Goal: Information Seeking & Learning: Compare options

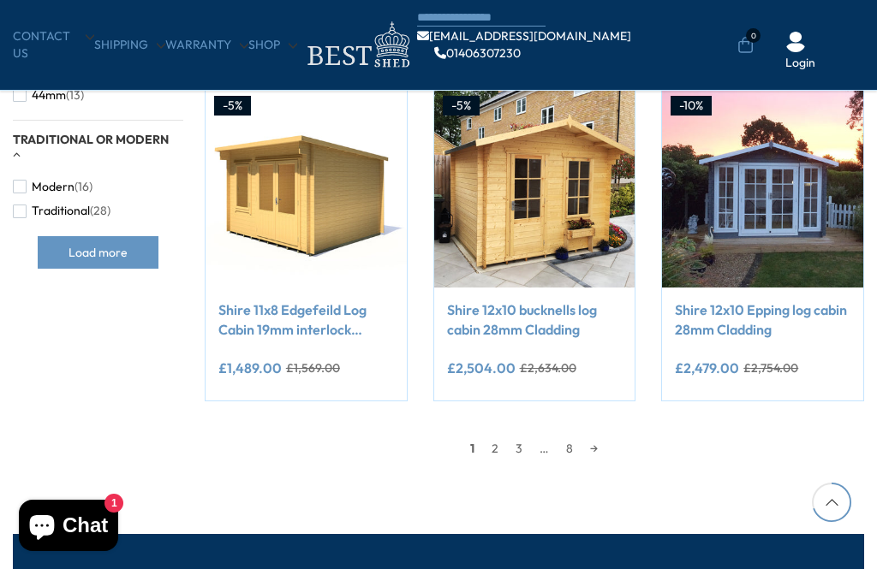
scroll to position [1314, 0]
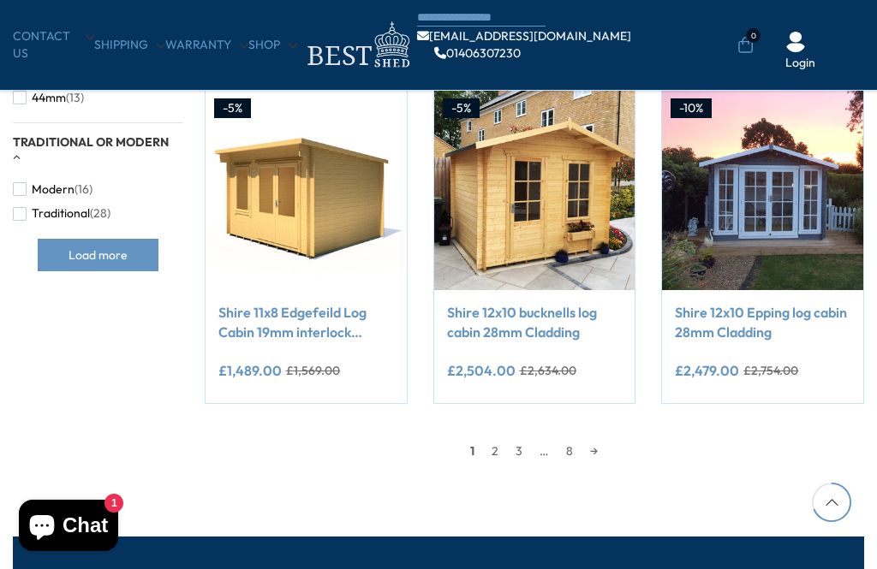
click at [602, 444] on link "→" at bounding box center [593, 451] width 25 height 26
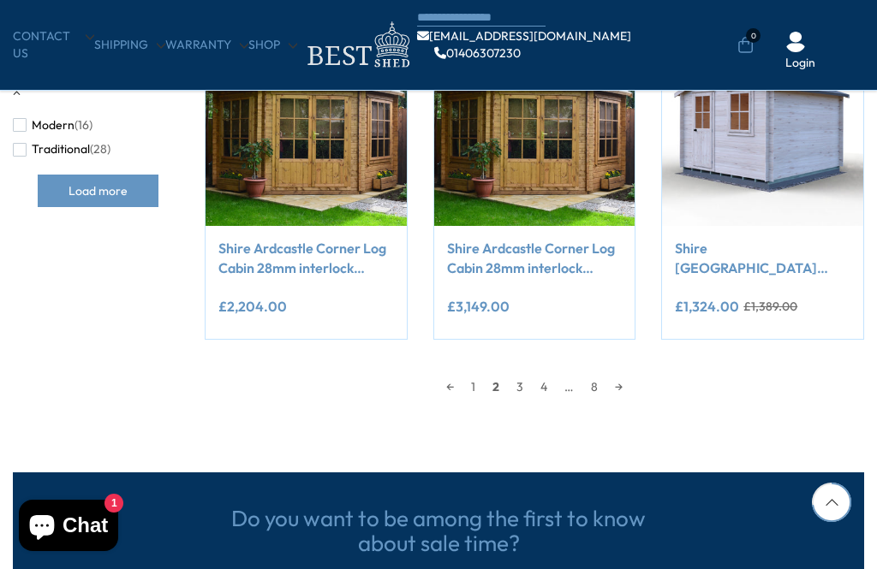
scroll to position [1379, 0]
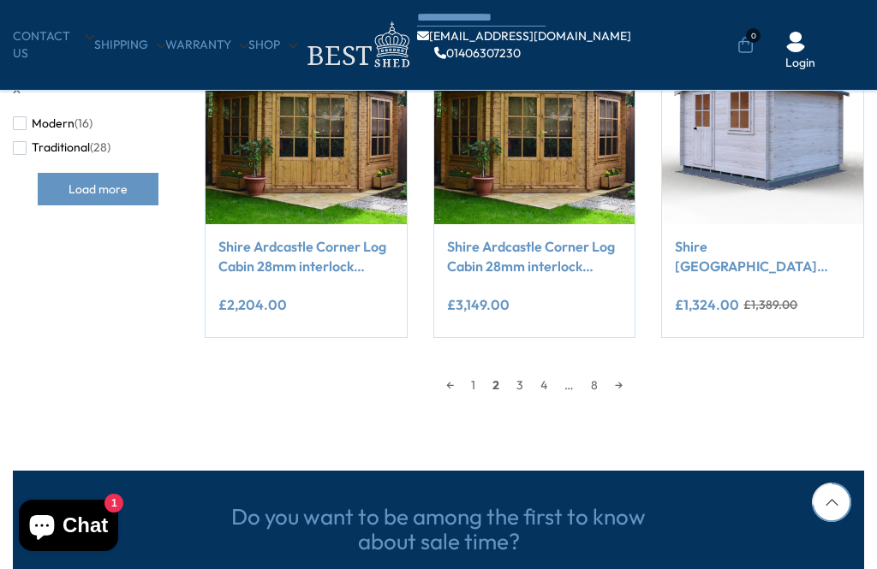
click at [624, 385] on link "→" at bounding box center [618, 385] width 25 height 26
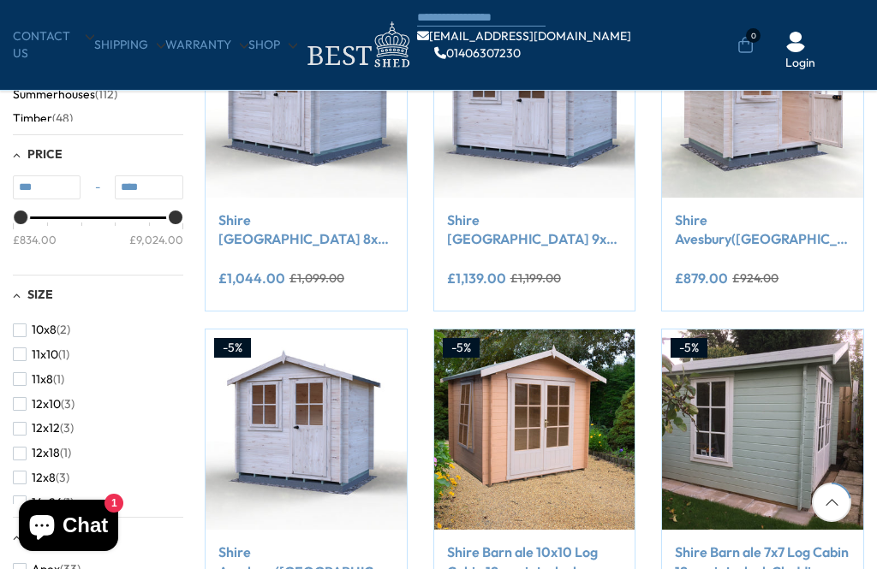
scroll to position [172, 0]
click at [25, 494] on span "button" at bounding box center [20, 501] width 14 height 14
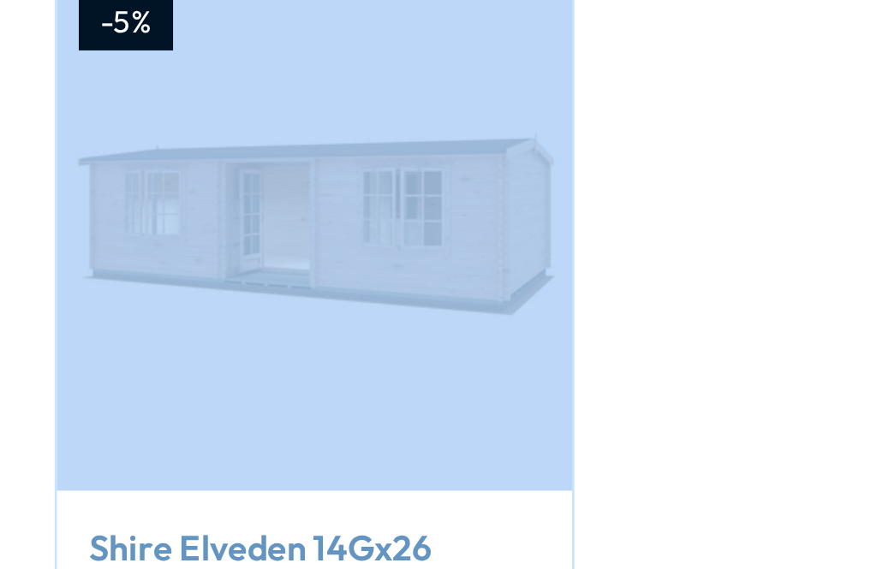
scroll to position [246, 0]
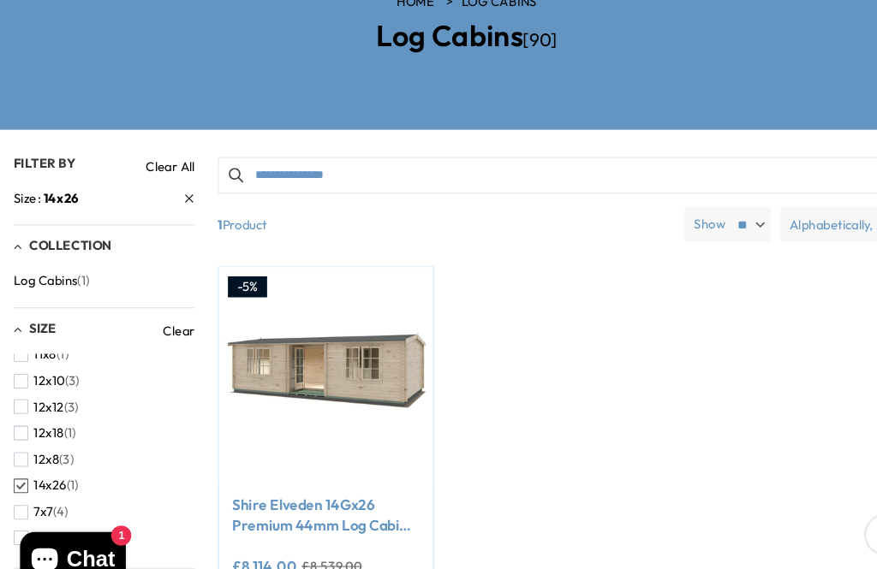
click at [509, 305] on div "-5% Compare Now" at bounding box center [534, 416] width 685 height 333
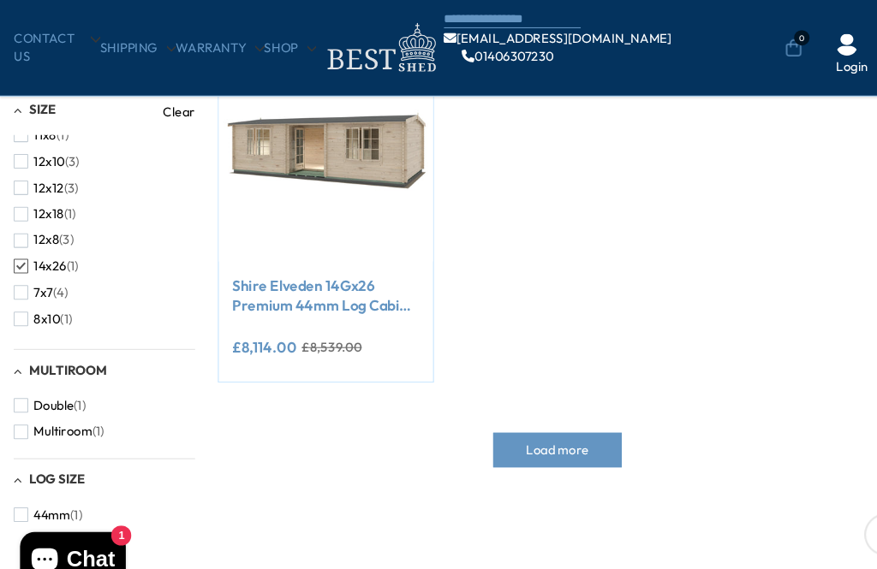
scroll to position [361, 0]
click at [27, 189] on button "12x18 (1)" at bounding box center [42, 200] width 58 height 25
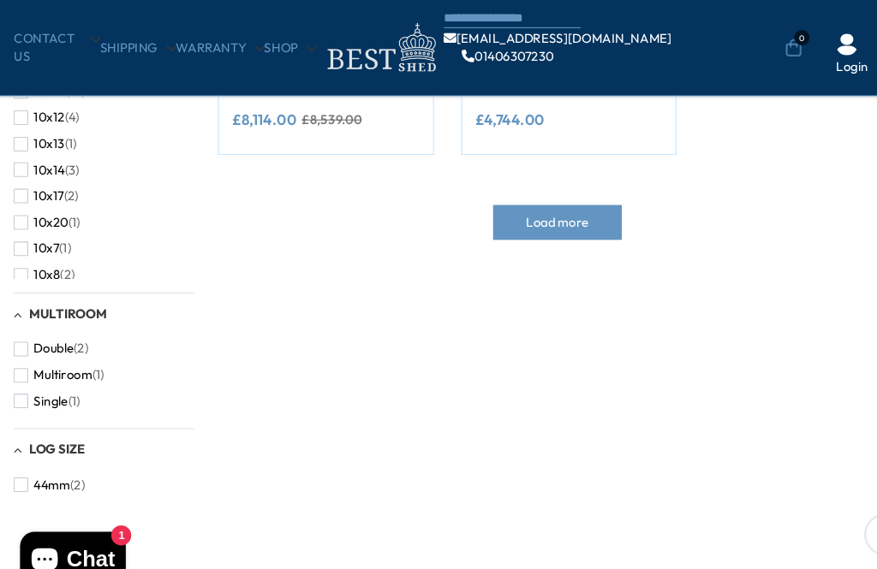
scroll to position [583, 0]
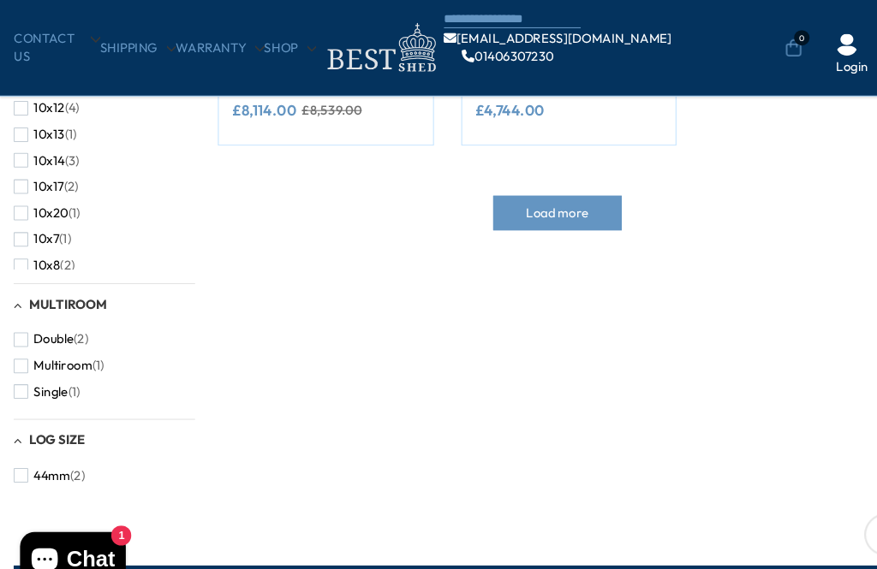
click at [25, 366] on span "button" at bounding box center [20, 368] width 14 height 14
